Goal: Find specific page/section: Find specific page/section

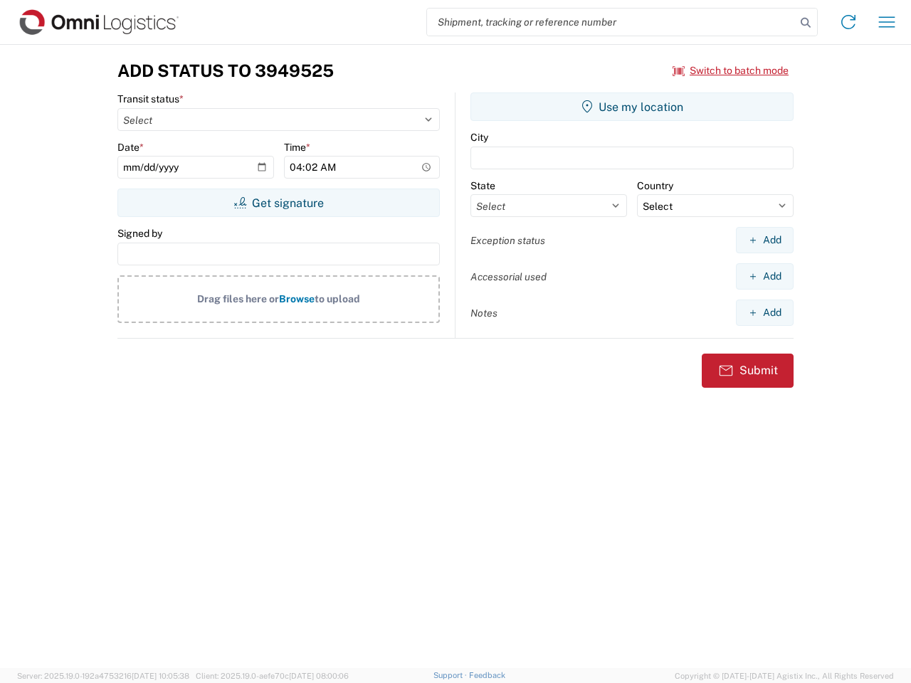
click at [611, 22] on input "search" at bounding box center [611, 22] width 369 height 27
click at [806, 23] on icon at bounding box center [806, 23] width 20 height 20
click at [849, 22] on icon at bounding box center [848, 22] width 23 height 23
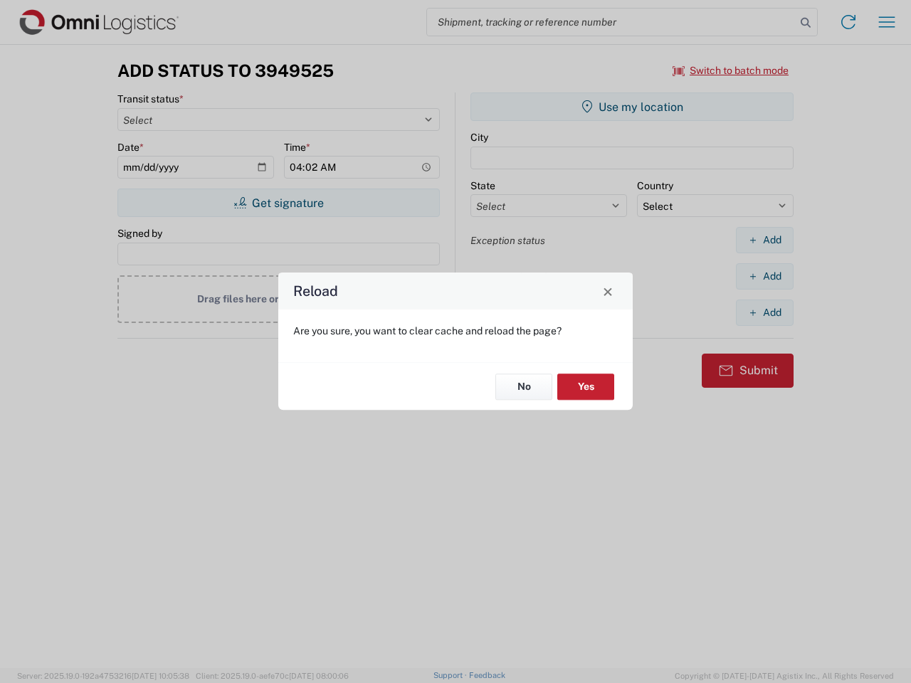
click at [731, 70] on div "Reload Are you sure, you want to clear cache and reload the page? No Yes" at bounding box center [455, 341] width 911 height 683
click at [278, 203] on div "Reload Are you sure, you want to clear cache and reload the page? No Yes" at bounding box center [455, 341] width 911 height 683
click at [632, 107] on div "Reload Are you sure, you want to clear cache and reload the page? No Yes" at bounding box center [455, 341] width 911 height 683
click at [765, 240] on div "Reload Are you sure, you want to clear cache and reload the page? No Yes" at bounding box center [455, 341] width 911 height 683
click at [765, 276] on div "Reload Are you sure, you want to clear cache and reload the page? No Yes" at bounding box center [455, 341] width 911 height 683
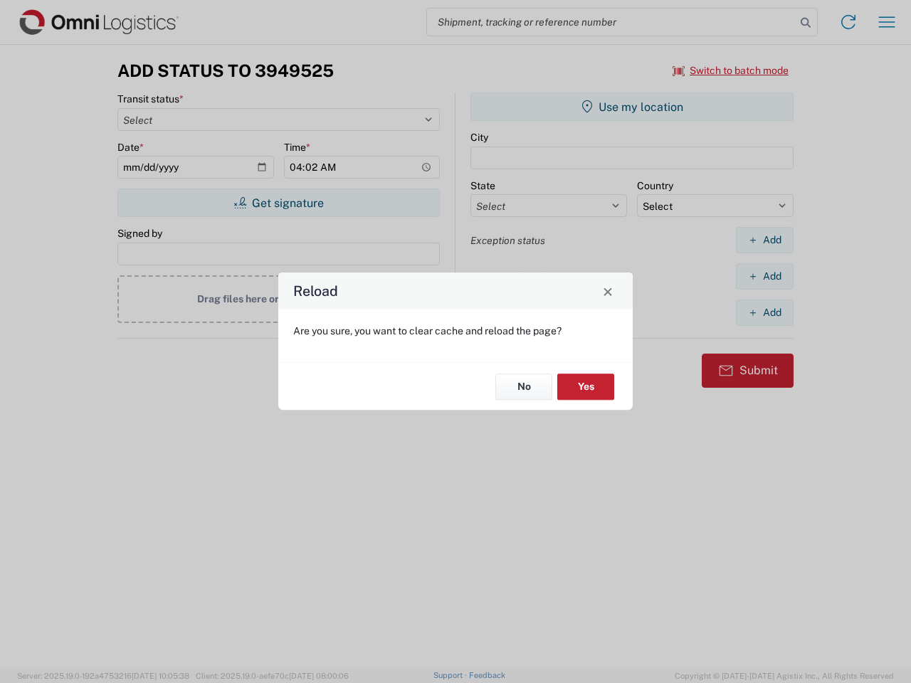
click at [765, 313] on div "Reload Are you sure, you want to clear cache and reload the page? No Yes" at bounding box center [455, 341] width 911 height 683
